Goal: Find specific page/section: Find specific page/section

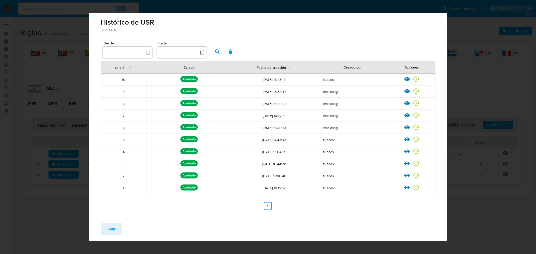
click at [111, 228] on span "Salir" at bounding box center [112, 229] width 8 height 11
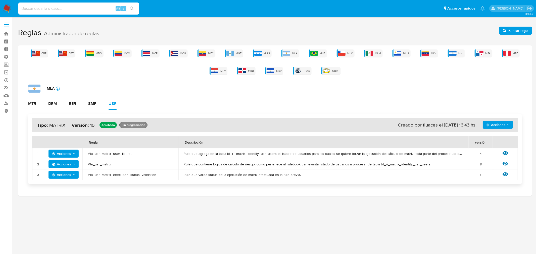
click at [50, 10] on input at bounding box center [78, 8] width 121 height 7
type input "[PERSON_NAME].mer"
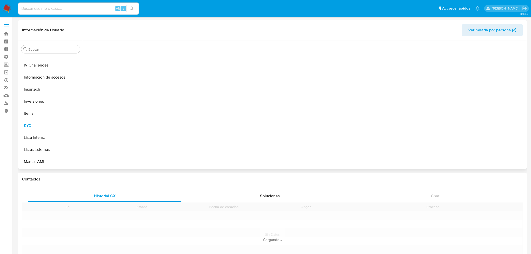
scroll to position [272, 0]
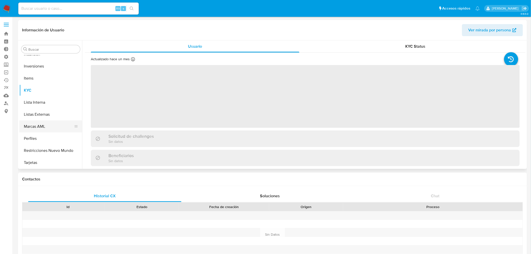
select select "10"
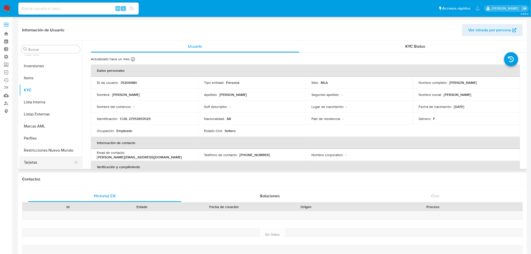
scroll to position [273, 0]
click at [29, 162] on button "Tarjetas" at bounding box center [48, 162] width 59 height 12
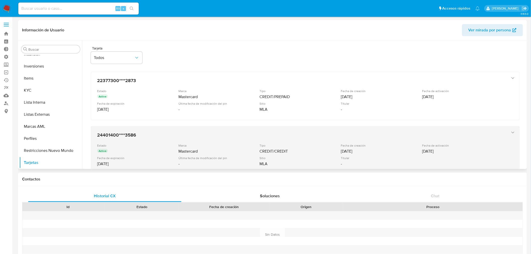
scroll to position [28, 0]
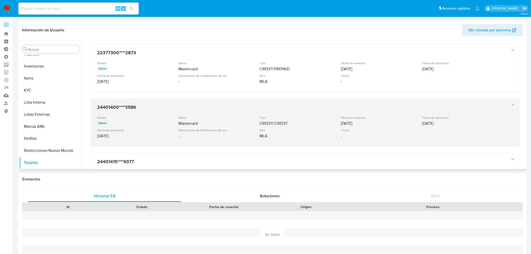
click at [514, 106] on icon "button" at bounding box center [513, 104] width 5 height 5
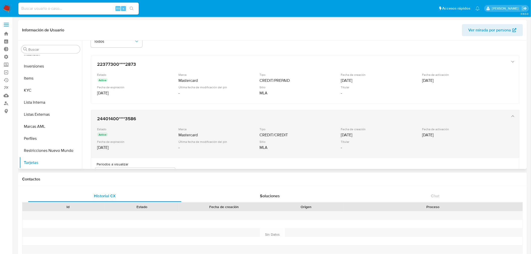
scroll to position [0, 0]
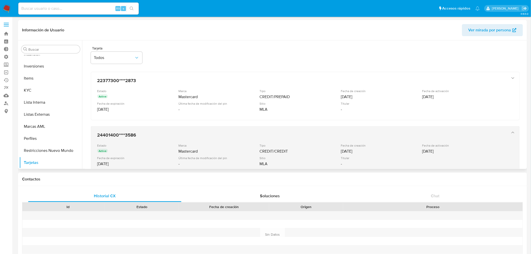
click at [512, 131] on icon "button" at bounding box center [513, 132] width 5 height 5
